Goal: Information Seeking & Learning: Compare options

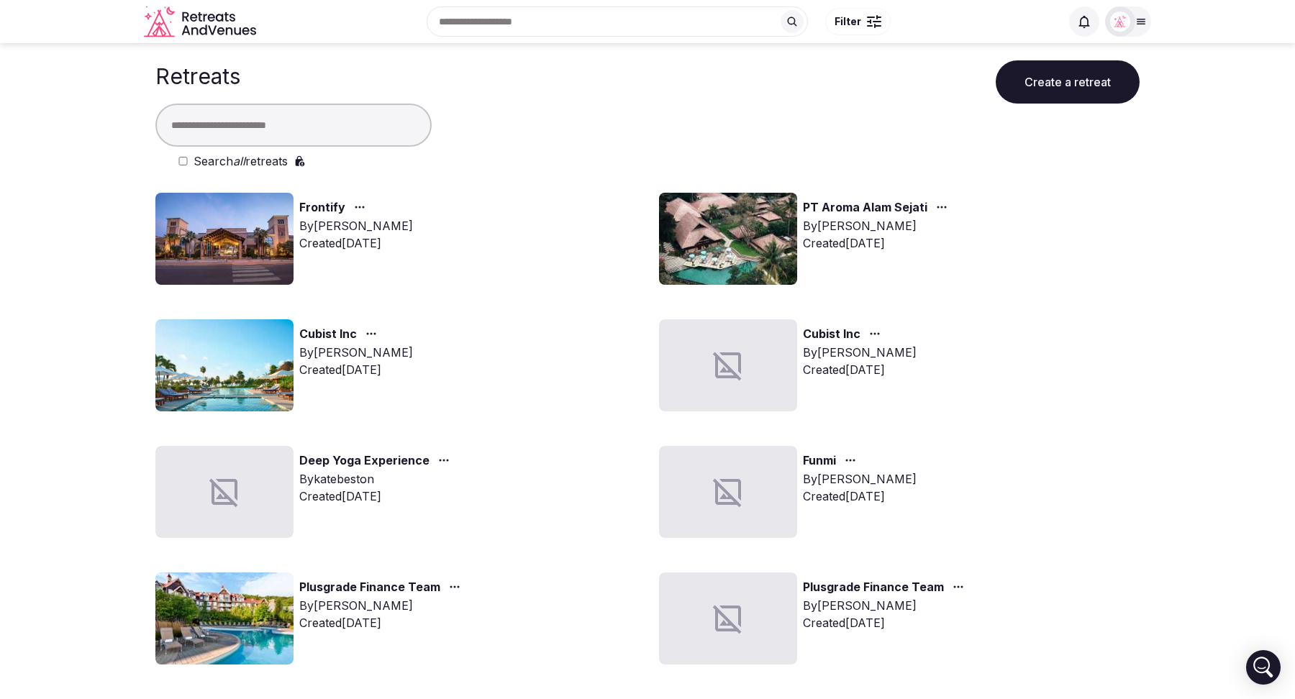
click at [314, 210] on link "Frontify" at bounding box center [322, 208] width 46 height 19
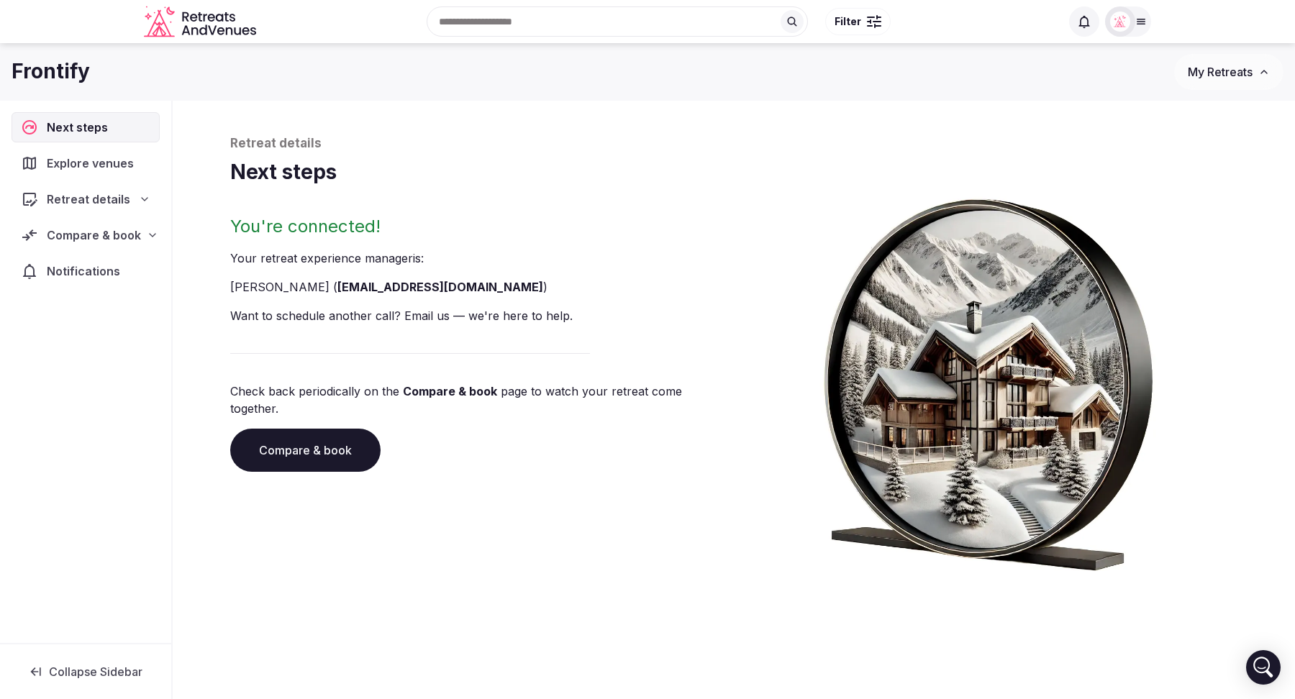
click at [291, 440] on link "Compare & book" at bounding box center [305, 450] width 150 height 43
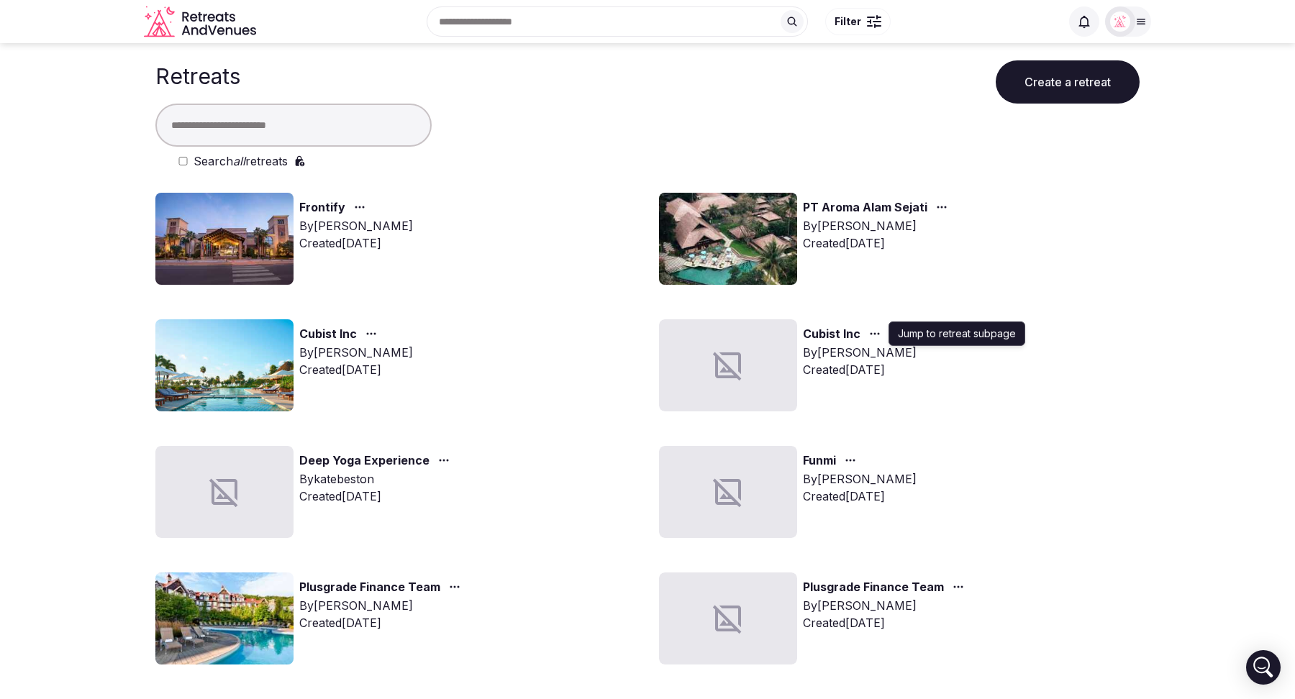
click at [873, 337] on icon "button" at bounding box center [875, 334] width 12 height 12
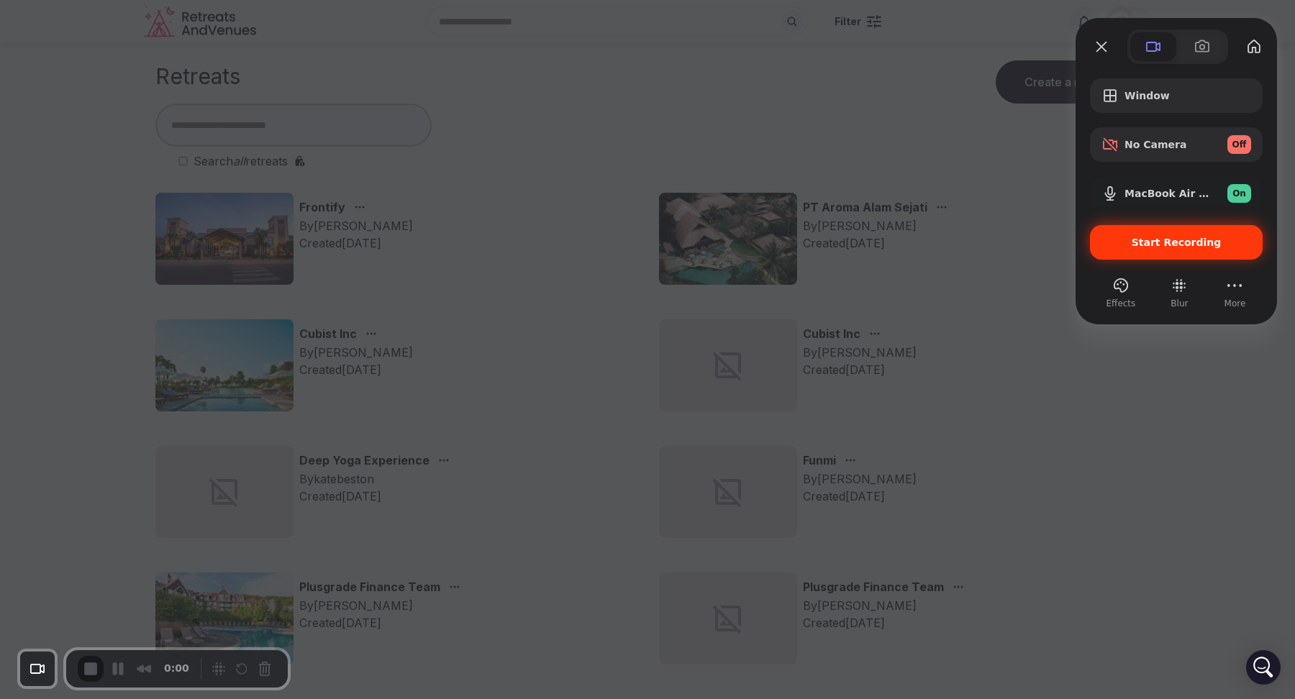
click at [1138, 247] on span "Start Recording" at bounding box center [1177, 243] width 90 height 12
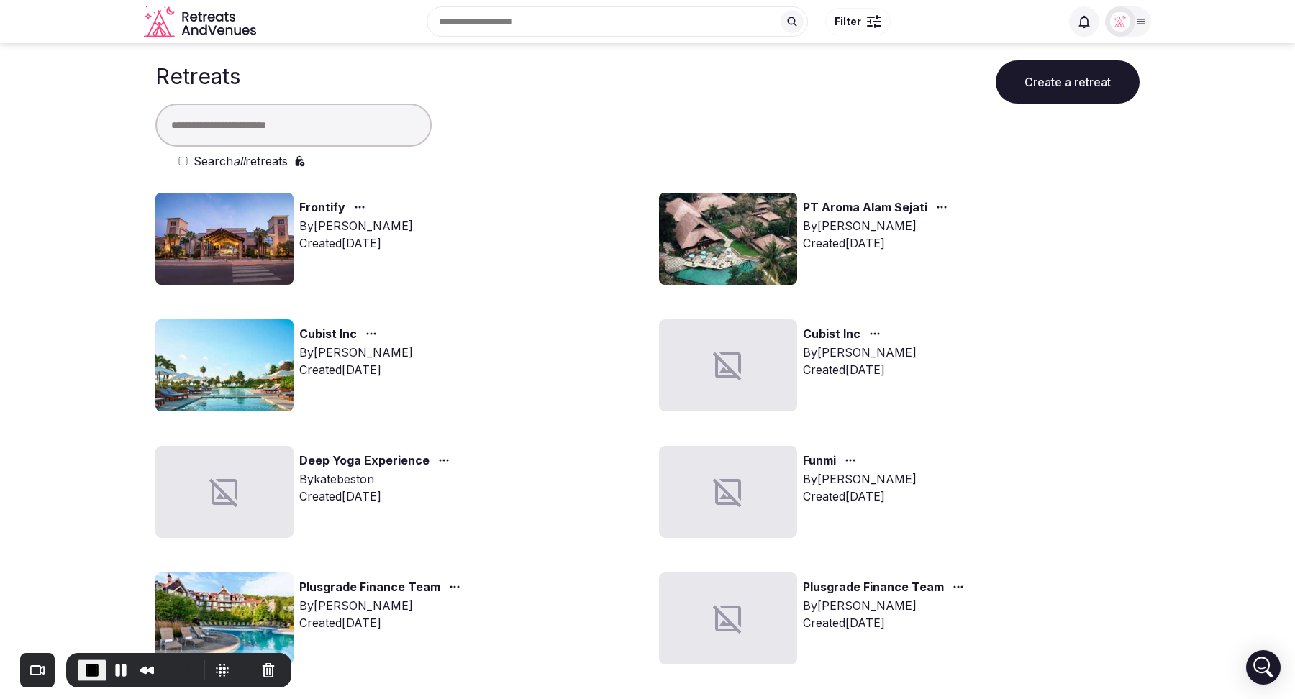
click at [313, 124] on input "text" at bounding box center [293, 125] width 276 height 43
click at [93, 667] on span "End Recording" at bounding box center [91, 670] width 17 height 17
